Goal: Navigation & Orientation: Find specific page/section

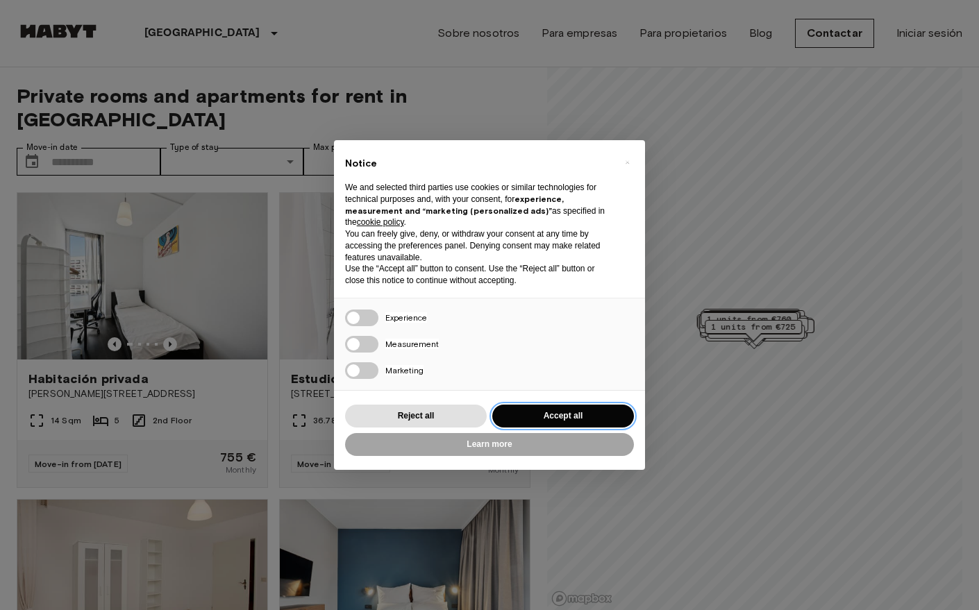
click at [539, 412] on button "Accept all" at bounding box center [563, 416] width 142 height 23
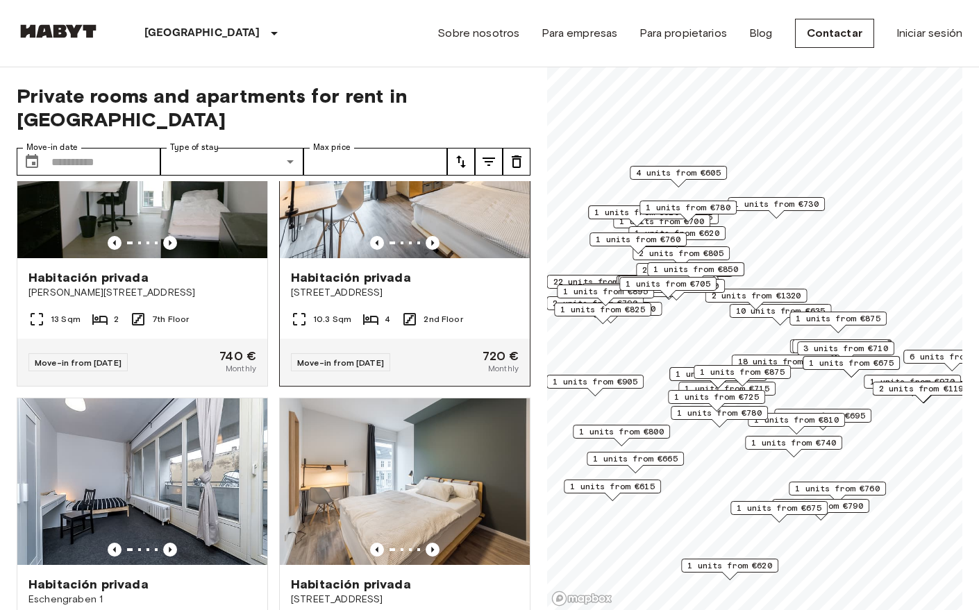
scroll to position [10539, 0]
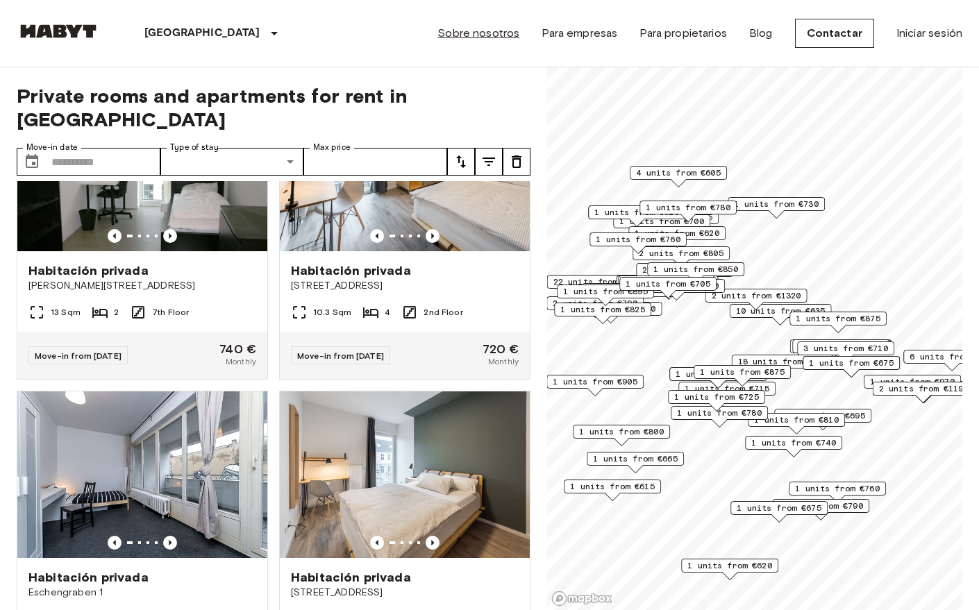
click at [491, 37] on link "Sobre nosotros" at bounding box center [478, 33] width 82 height 17
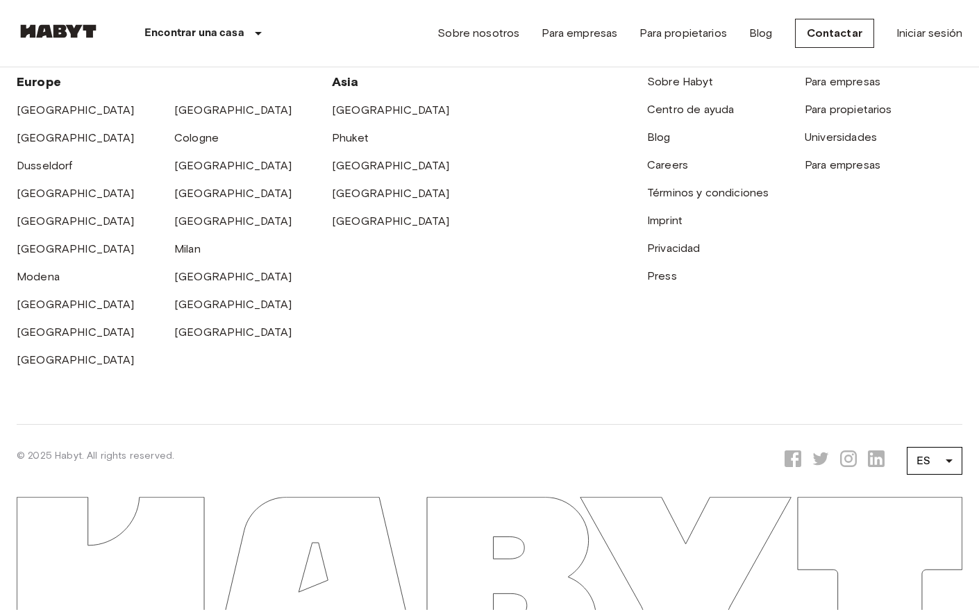
scroll to position [4468, 0]
click at [193, 117] on link "[GEOGRAPHIC_DATA]" at bounding box center [233, 109] width 118 height 13
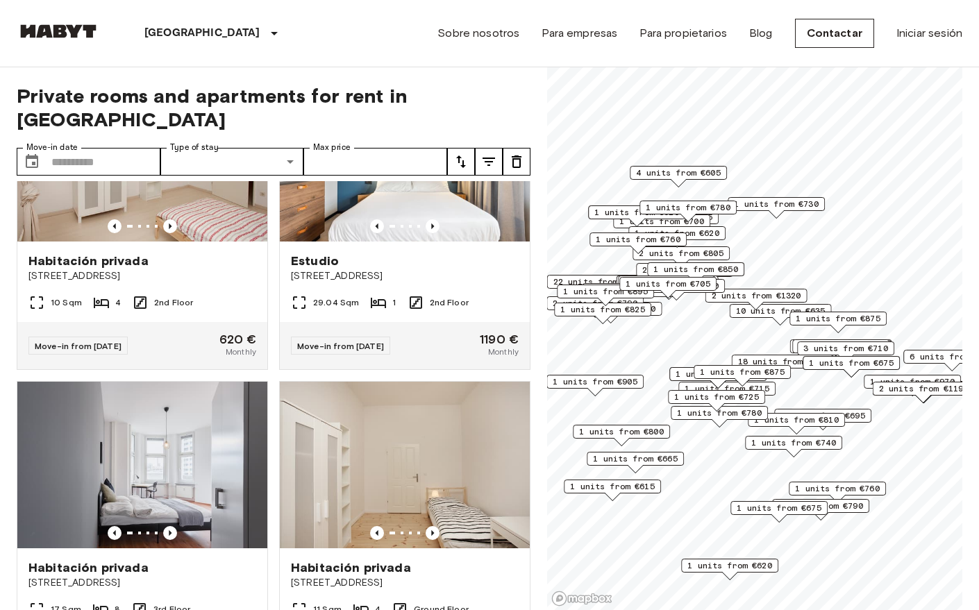
scroll to position [457, 0]
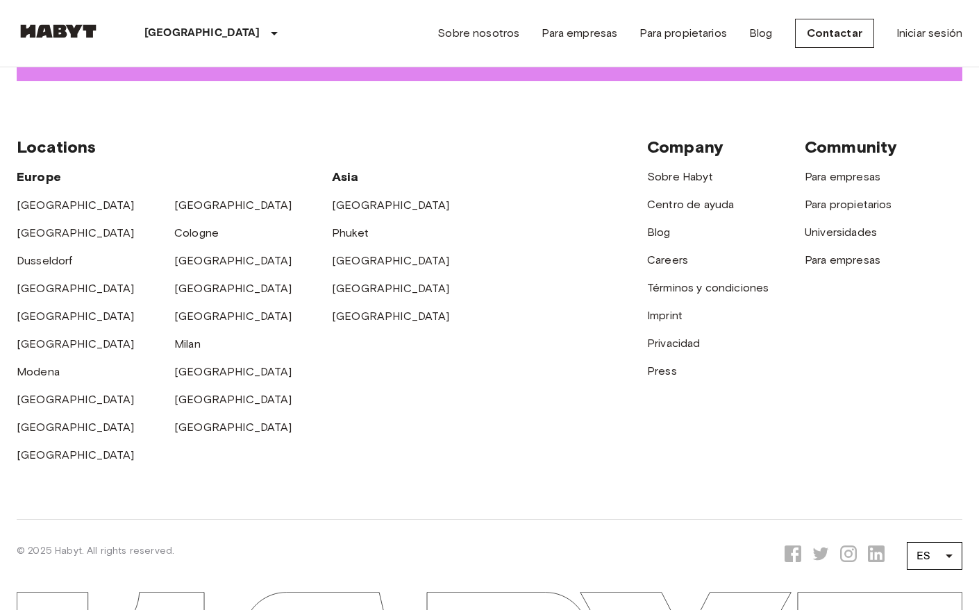
scroll to position [2155, 0]
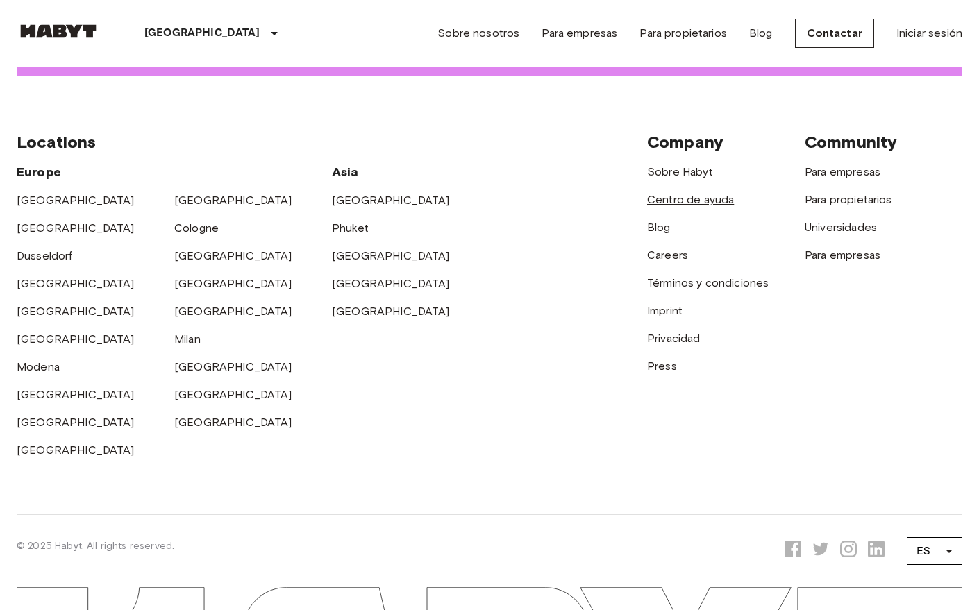
click at [695, 193] on link "Centro de ayuda" at bounding box center [690, 199] width 87 height 13
